Goal: Information Seeking & Learning: Find specific fact

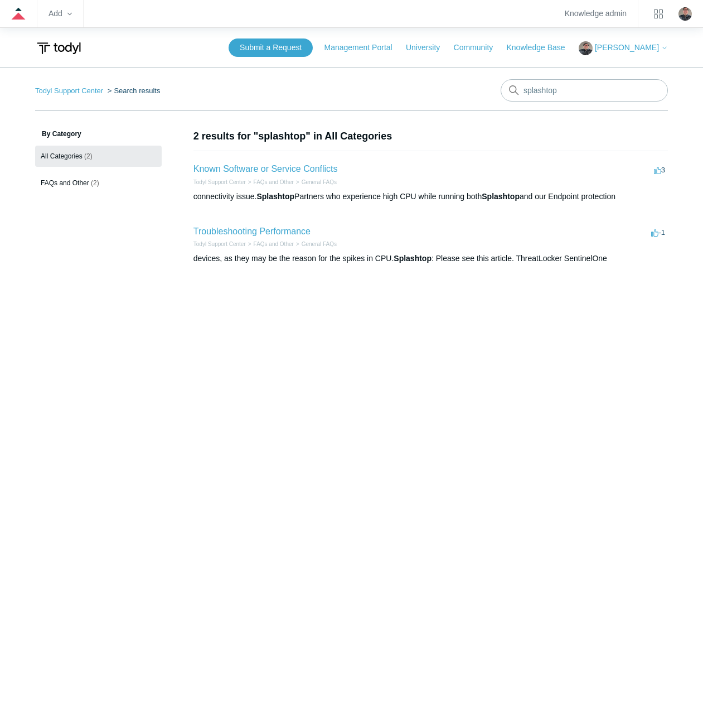
click at [260, 161] on li "Known Software or Service Conflicts 3 votes 3 Todyl Support Center FAQs and Oth…" at bounding box center [431, 182] width 475 height 63
click at [258, 168] on link "Known Software or Service Conflicts" at bounding box center [266, 168] width 144 height 9
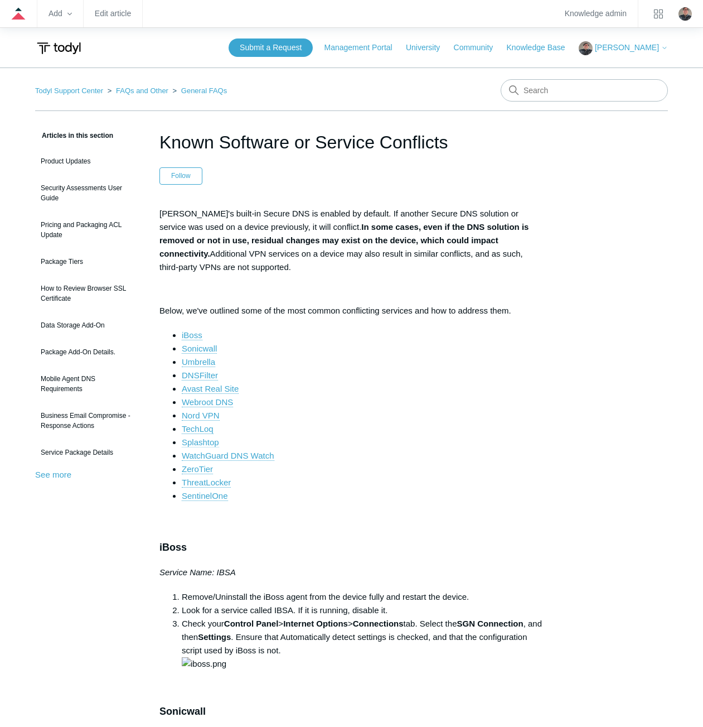
click at [209, 442] on link "Splashtop" at bounding box center [200, 442] width 37 height 10
